Goal: Transaction & Acquisition: Purchase product/service

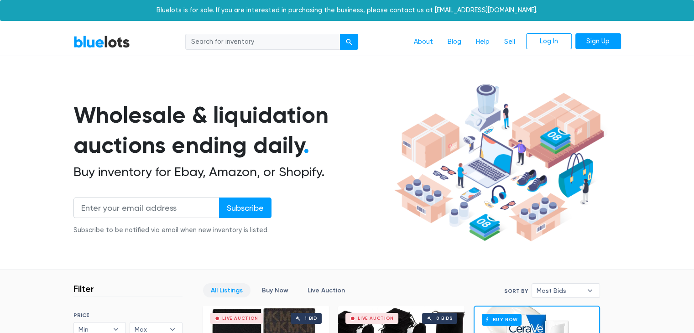
click at [276, 31] on nav "BlueLots About Blog Help Sell Log In Sign Up" at bounding box center [347, 42] width 694 height 28
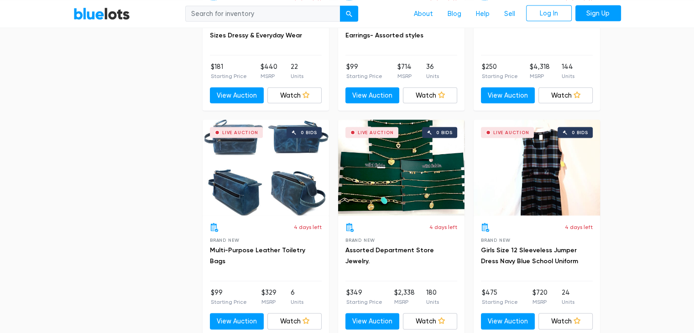
scroll to position [1779, 0]
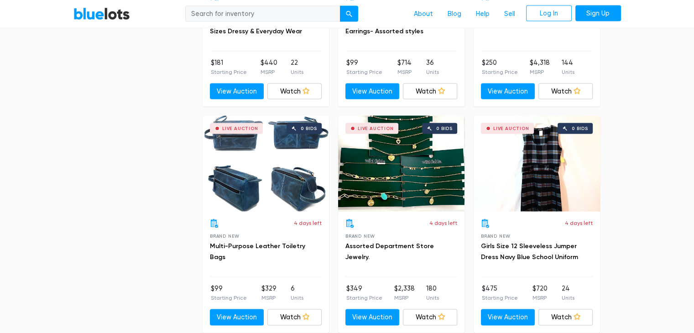
click at [421, 166] on div "Live Auction 0 bids" at bounding box center [401, 164] width 126 height 96
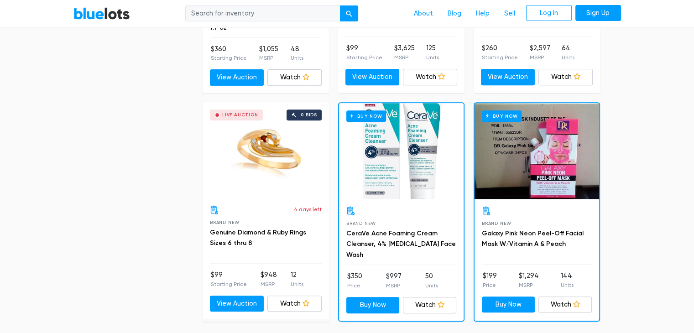
scroll to position [3877, 0]
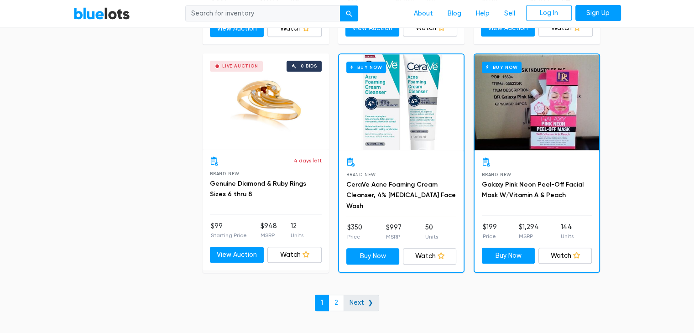
click at [354, 295] on link "Next ❯" at bounding box center [361, 303] width 36 height 16
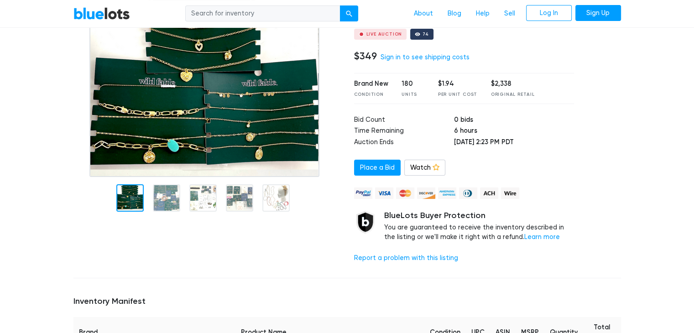
scroll to position [91, 0]
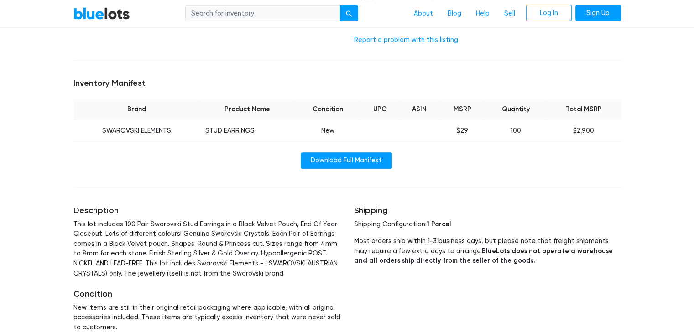
scroll to position [365, 0]
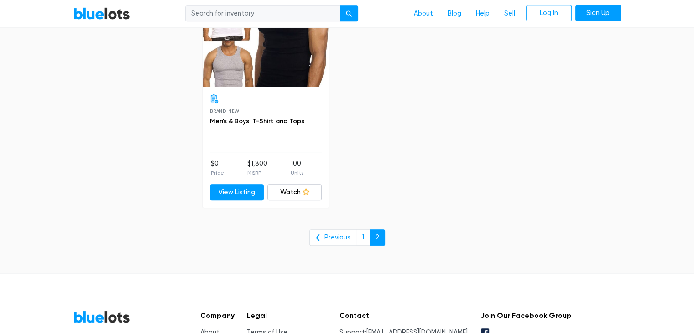
scroll to position [593, 0]
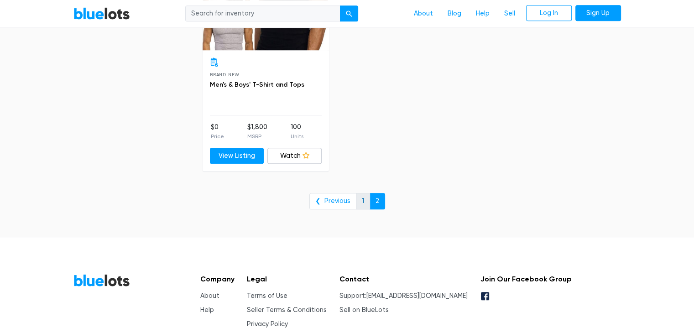
click at [359, 203] on link "1" at bounding box center [363, 201] width 14 height 16
